Goal: Task Accomplishment & Management: Use online tool/utility

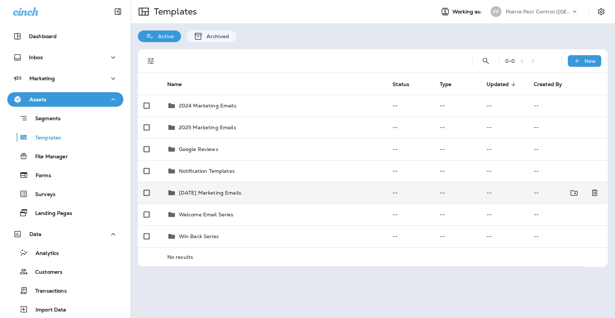
click at [274, 188] on div "[DATE] Marketing Emails" at bounding box center [274, 192] width 214 height 9
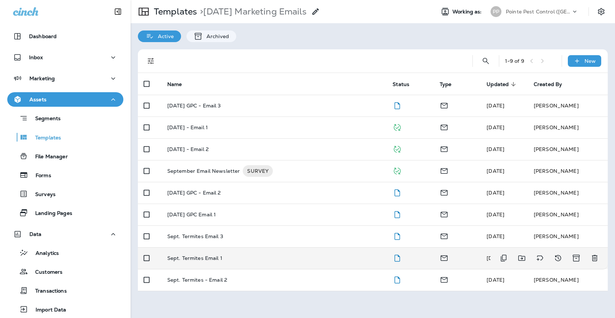
click at [266, 248] on td "Sept. Termites Email 1" at bounding box center [275, 258] width 226 height 22
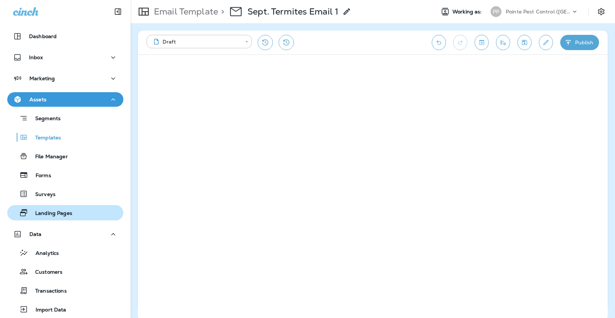
click at [73, 219] on button "Landing Pages" at bounding box center [65, 212] width 116 height 15
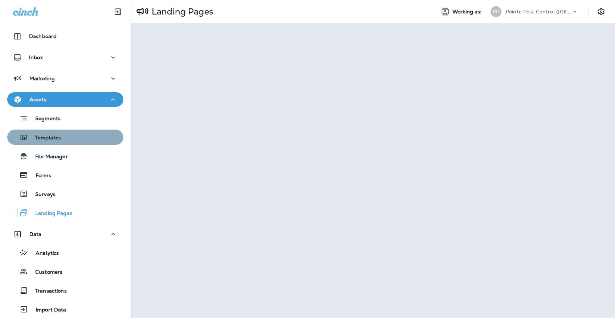
click at [85, 138] on div "Templates" at bounding box center [65, 137] width 110 height 11
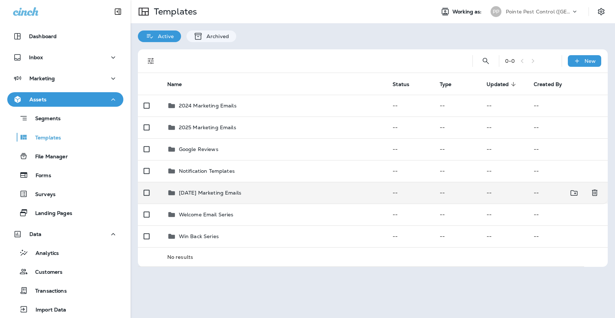
click at [241, 190] on p "[DATE] Marketing Emails" at bounding box center [210, 193] width 62 height 6
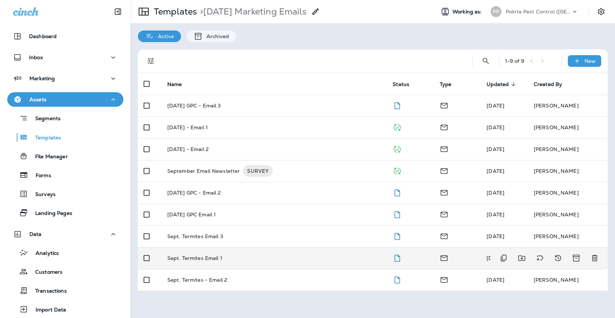
click at [261, 255] on div "Sept. Termites Email 1" at bounding box center [274, 258] width 214 height 6
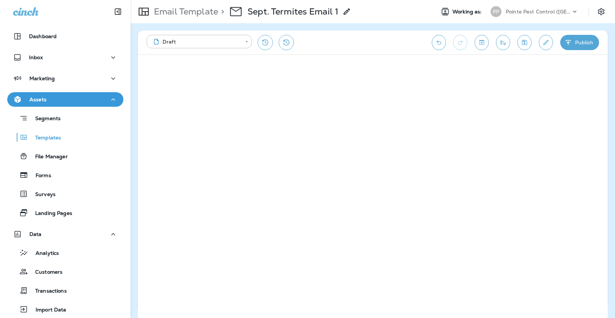
click at [542, 46] on icon "Edit details" at bounding box center [546, 42] width 8 height 7
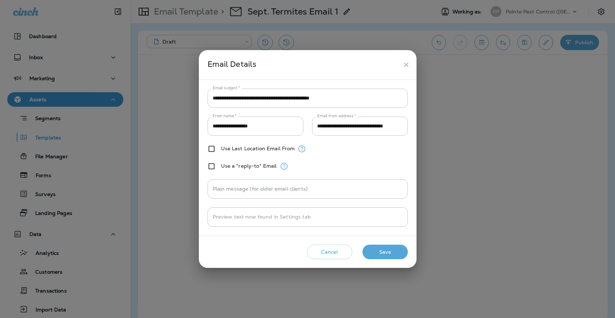
click at [404, 66] on icon "close" at bounding box center [407, 65] width 8 height 8
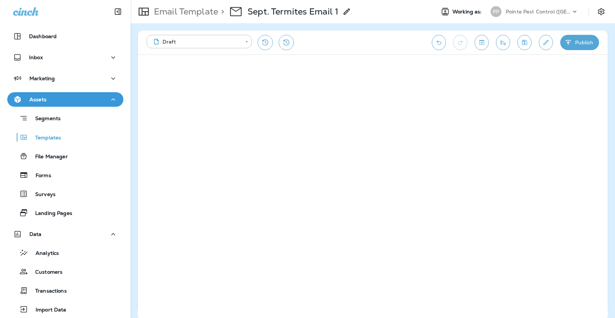
click at [585, 42] on button "Publish" at bounding box center [579, 42] width 39 height 15
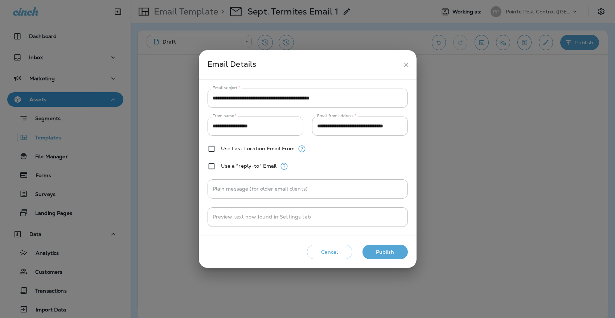
click at [380, 252] on button "Publish" at bounding box center [385, 252] width 45 height 15
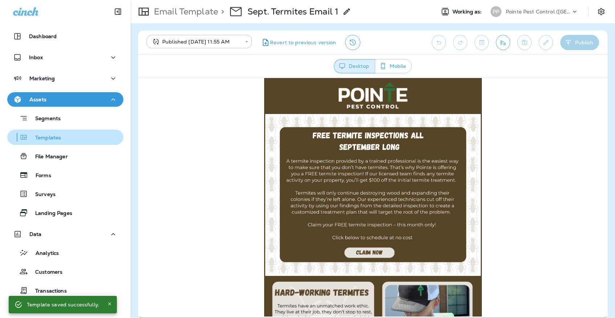
click at [89, 142] on div "Templates" at bounding box center [65, 137] width 110 height 11
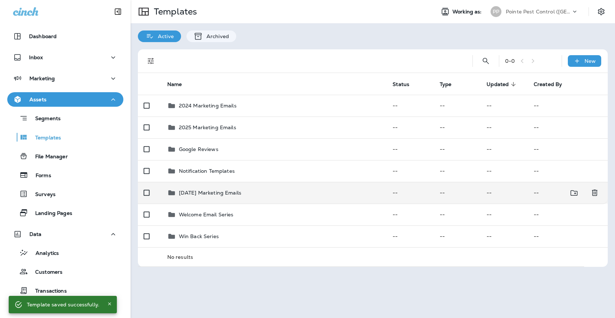
click at [241, 188] on div "[DATE] Marketing Emails" at bounding box center [210, 192] width 62 height 9
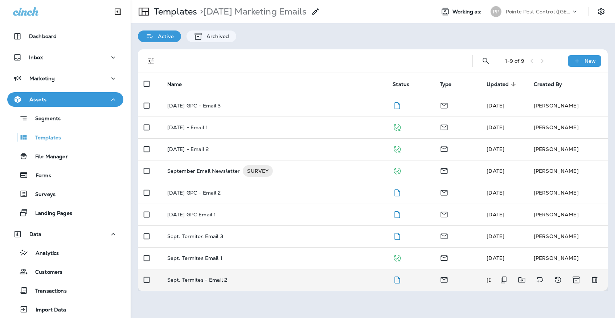
click at [274, 269] on td "Sept. Termites - Email 2" at bounding box center [275, 280] width 226 height 22
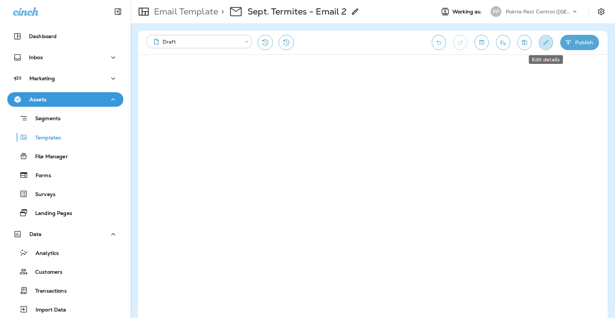
click at [544, 47] on button "Edit details" at bounding box center [546, 42] width 14 height 15
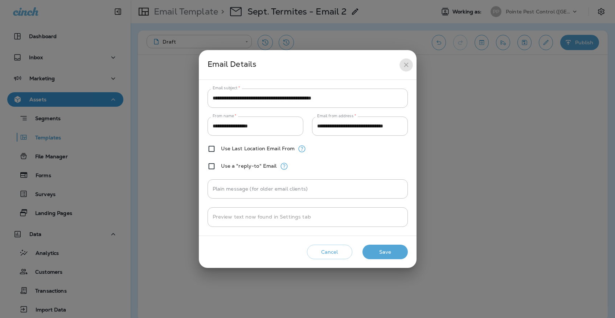
click at [411, 61] on button "close" at bounding box center [406, 64] width 13 height 13
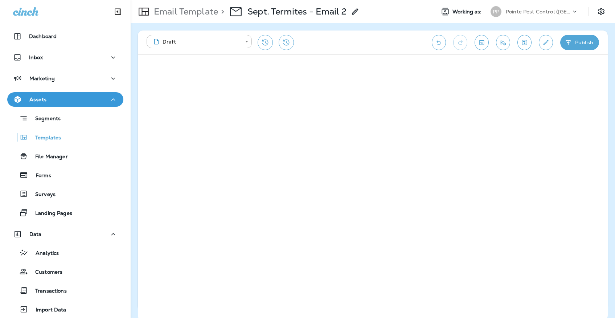
click at [525, 44] on icon "Save" at bounding box center [525, 42] width 8 height 7
click at [500, 38] on button "Send test email" at bounding box center [503, 42] width 14 height 15
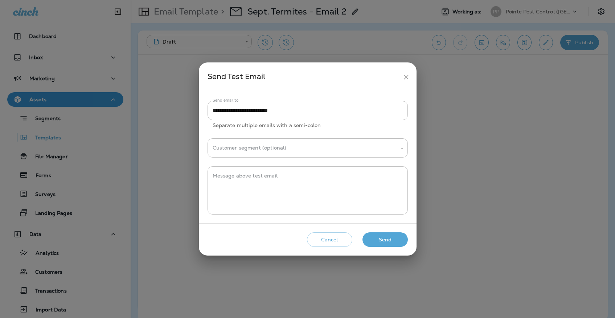
click at [382, 245] on button "Send" at bounding box center [385, 239] width 45 height 15
